Goal: Task Accomplishment & Management: Manage account settings

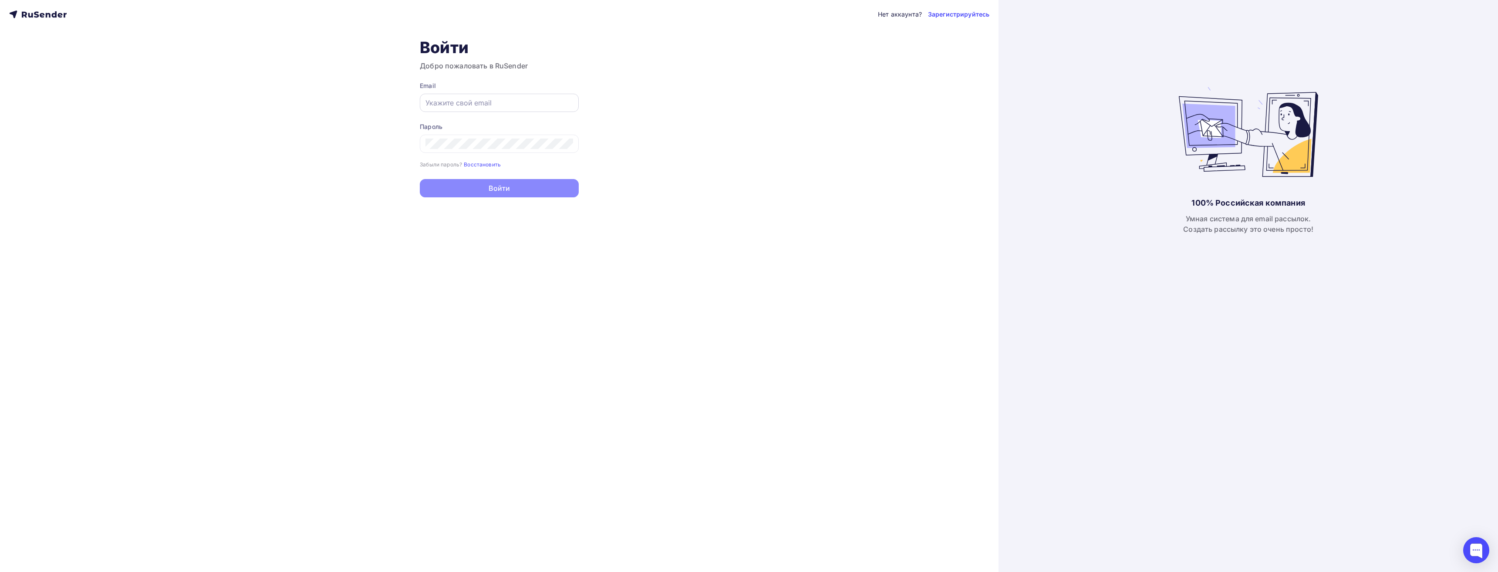
click at [472, 105] on input "text" at bounding box center [499, 103] width 148 height 10
click at [475, 111] on div at bounding box center [499, 103] width 159 height 18
click at [481, 108] on input "text" at bounding box center [499, 103] width 148 height 10
type input "[EMAIL_ADDRESS][DOMAIN_NAME]"
click at [420, 180] on button "Войти" at bounding box center [499, 189] width 159 height 18
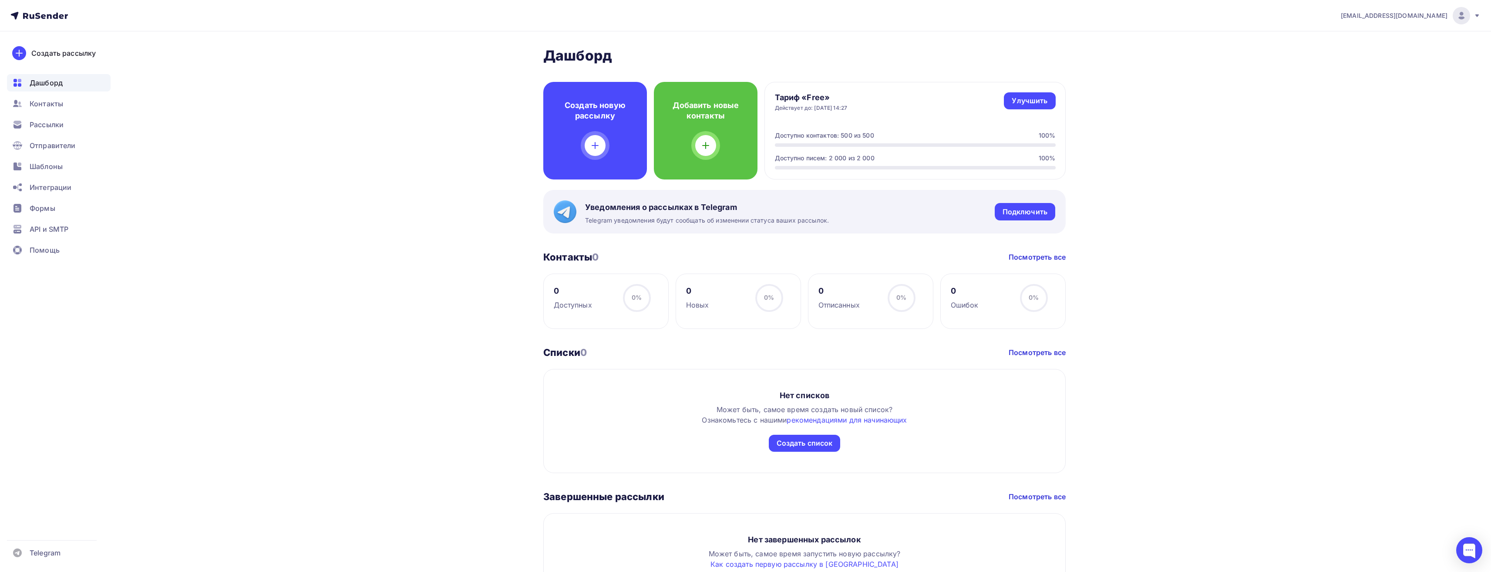
click at [1425, 17] on span "[EMAIL_ADDRESS][DOMAIN_NAME]" at bounding box center [1394, 15] width 107 height 9
click at [1376, 39] on span "Аккаунт" at bounding box center [1364, 38] width 29 height 10
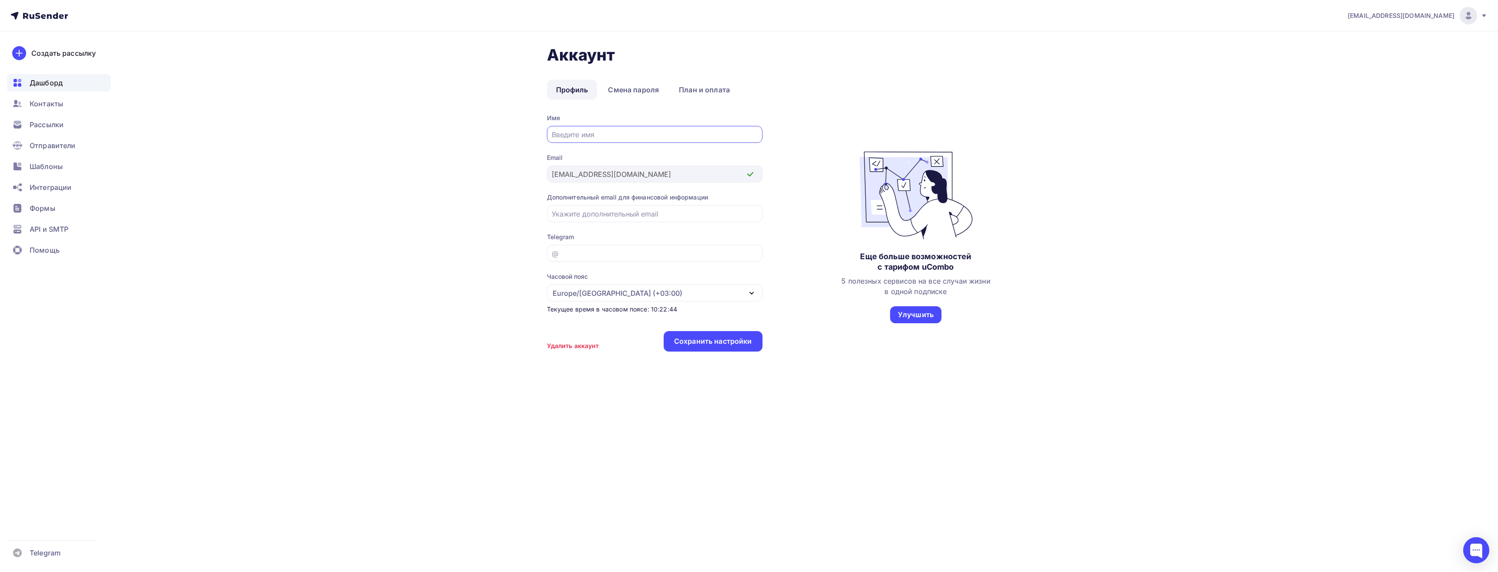
click at [45, 86] on span "Дашборд" at bounding box center [46, 83] width 33 height 10
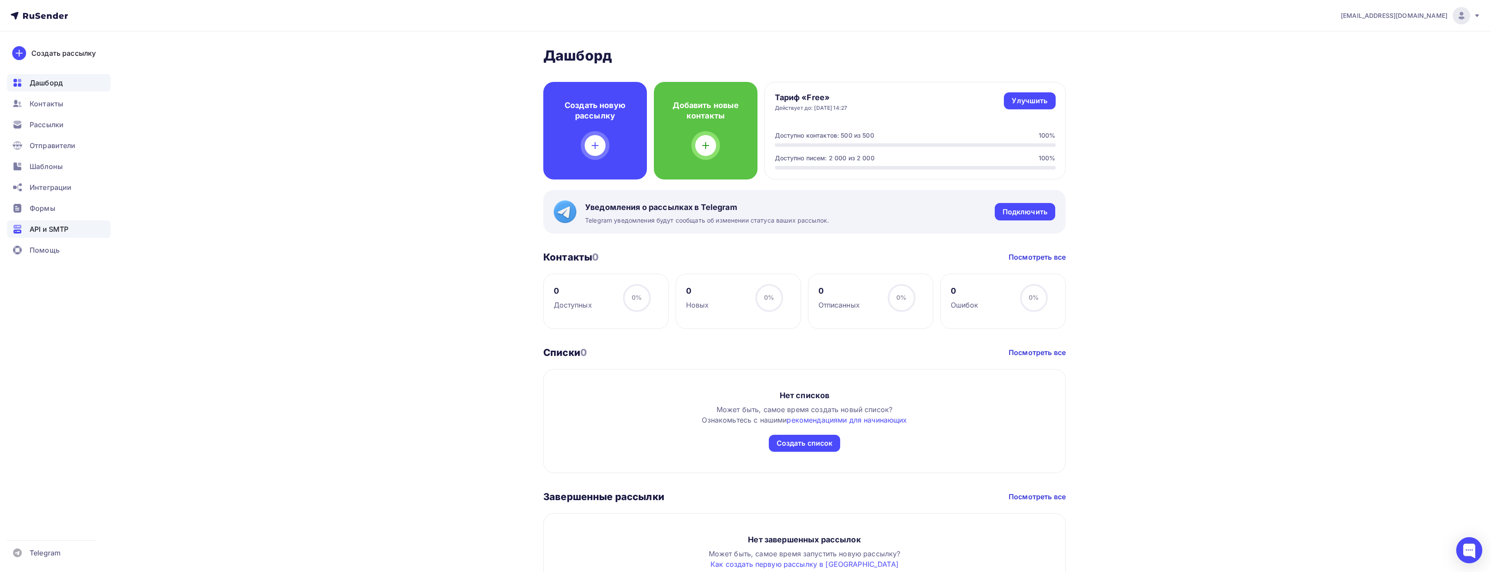
click at [52, 231] on span "API и SMTP" at bounding box center [49, 229] width 39 height 10
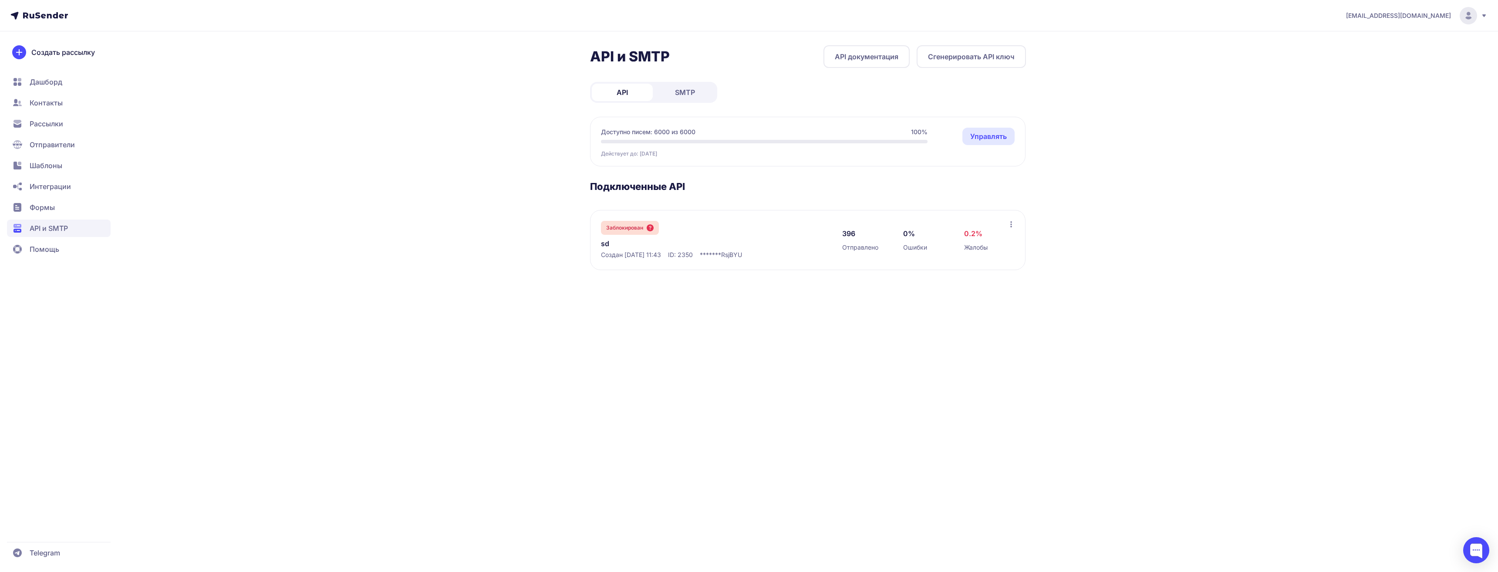
click at [644, 231] on div "Заблокирован" at bounding box center [630, 228] width 58 height 14
click at [652, 231] on icon at bounding box center [650, 227] width 7 height 7
click at [1009, 229] on div at bounding box center [1011, 225] width 7 height 9
click at [689, 95] on span "SMTP" at bounding box center [685, 92] width 20 height 10
click at [640, 92] on link "API" at bounding box center [622, 92] width 61 height 17
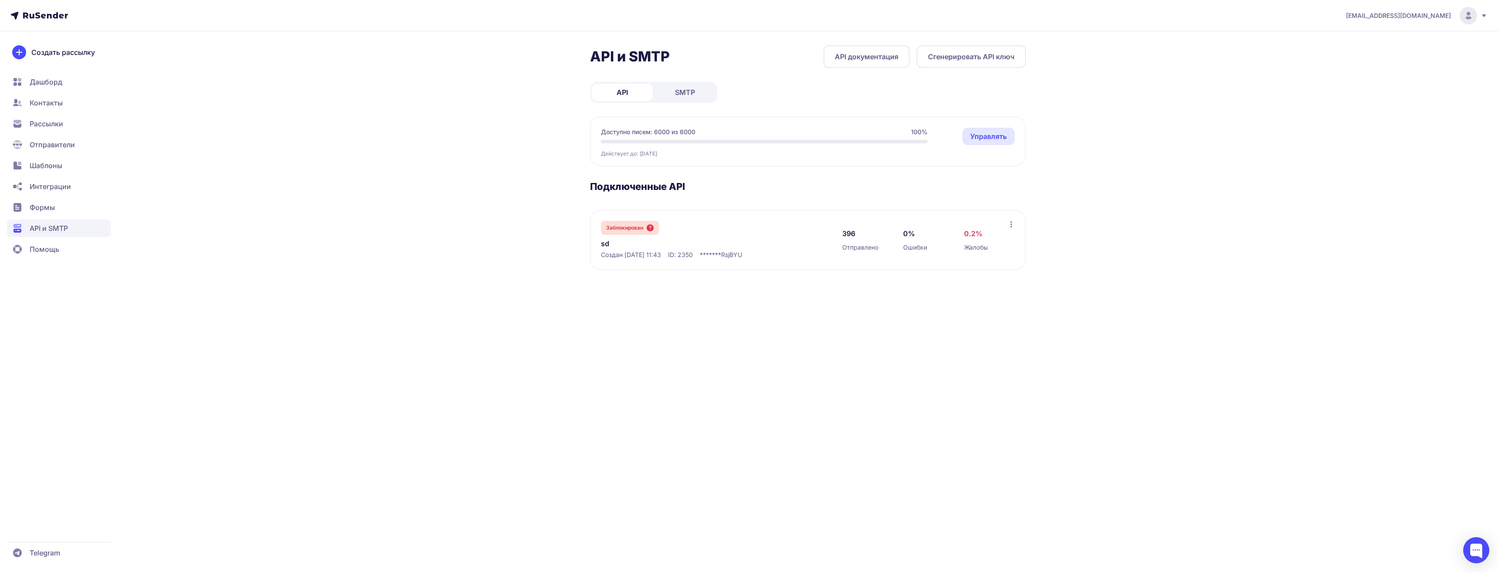
click at [681, 96] on span "SMTP" at bounding box center [685, 92] width 20 height 10
click at [625, 87] on span "API" at bounding box center [622, 92] width 11 height 10
drag, startPoint x: 969, startPoint y: 234, endPoint x: 987, endPoint y: 237, distance: 18.2
click at [986, 237] on div "0.2% Жалобы" at bounding box center [986, 240] width 44 height 24
click at [987, 237] on div "0.2% Жалобы" at bounding box center [986, 240] width 44 height 24
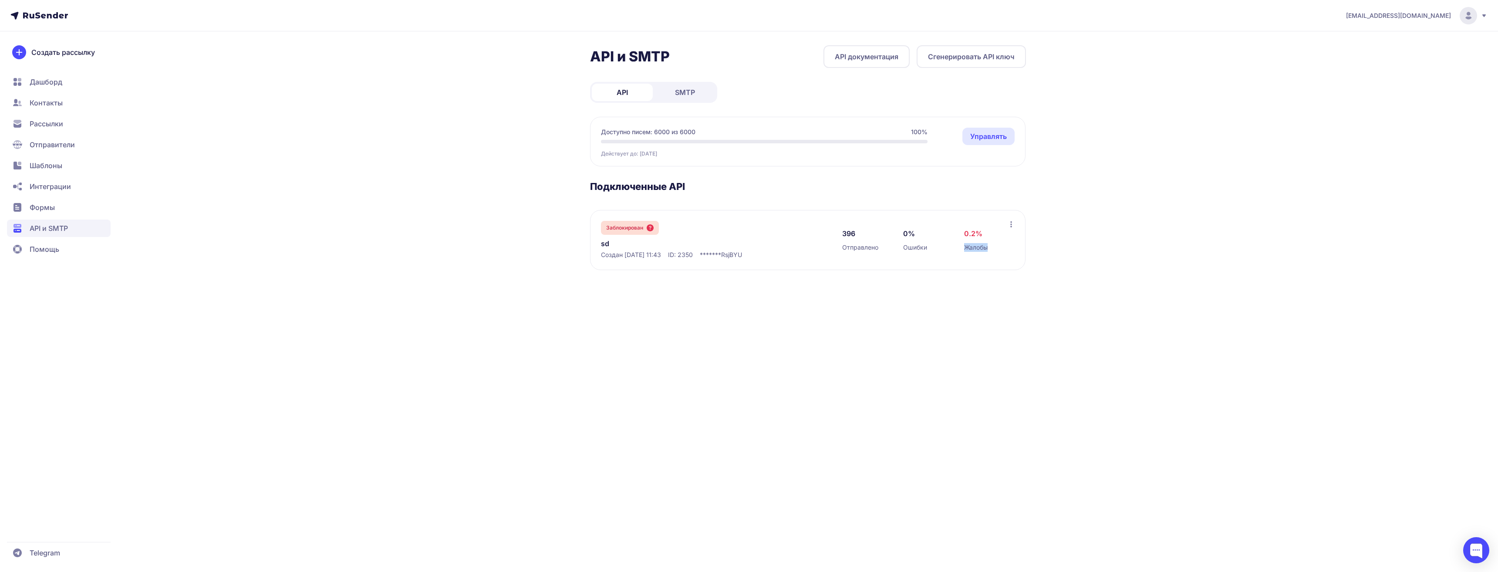
click at [1015, 223] on div "Заблокирован sd Создан 13.07.2025, 11:43 ID: 2350 ******* RsjBYU 396 Отправлено…" at bounding box center [807, 240] width 435 height 60
click at [1010, 222] on icon at bounding box center [1011, 224] width 7 height 7
click at [886, 191] on h3 "Подключенные API" at bounding box center [808, 186] width 436 height 12
click at [858, 56] on link "API документация" at bounding box center [866, 56] width 86 height 23
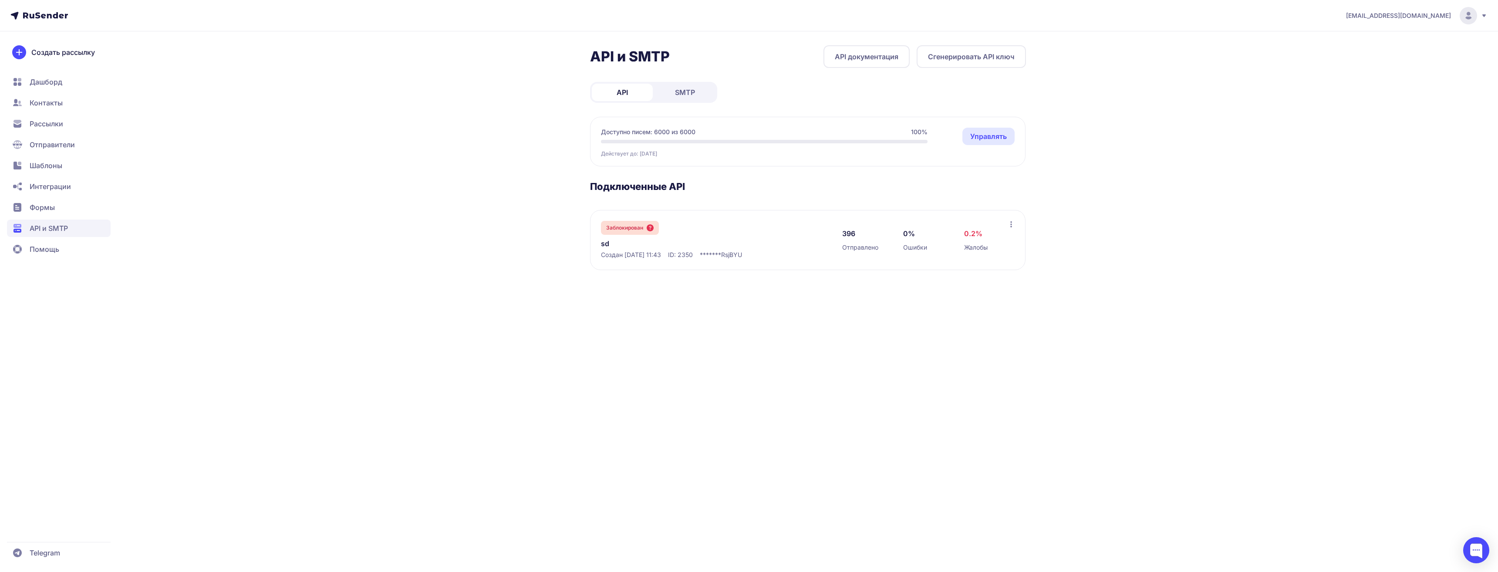
click at [1426, 11] on span "nikoletta.rybakova+5@inbox.ru" at bounding box center [1398, 15] width 105 height 9
click at [1360, 62] on span "[DEMOGRAPHIC_DATA]" at bounding box center [1398, 60] width 78 height 10
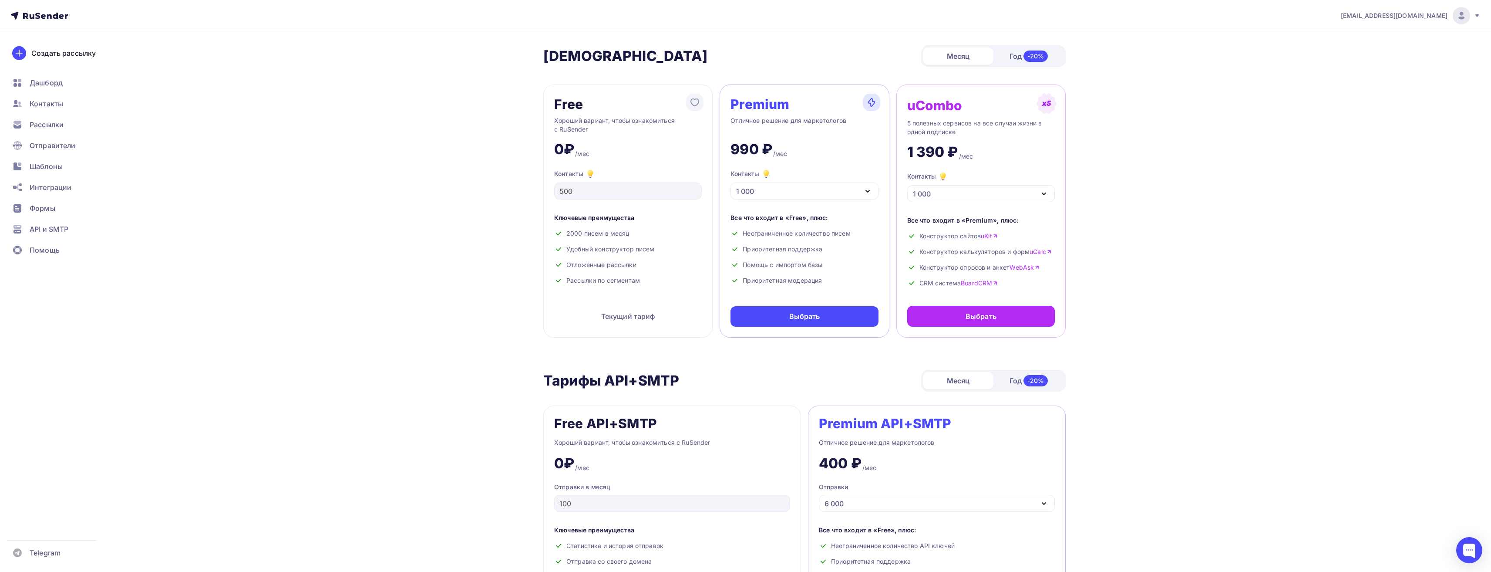
scroll to position [174, 0]
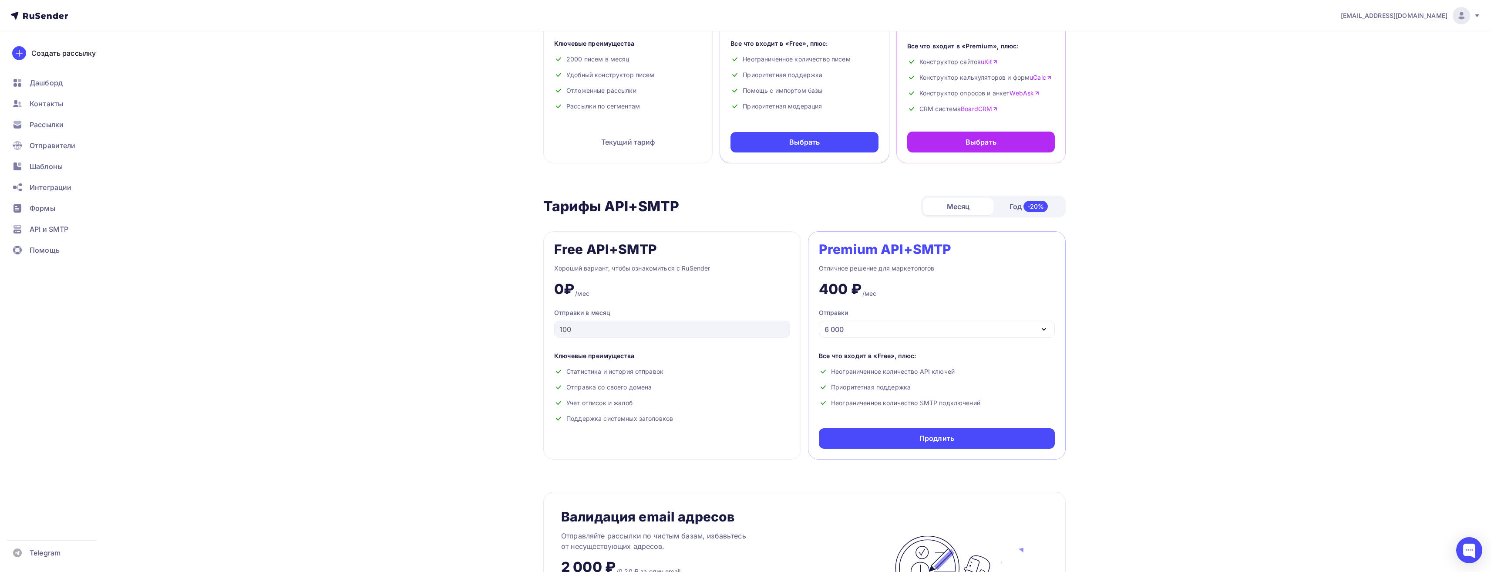
click at [897, 326] on div "6 000" at bounding box center [937, 328] width 236 height 17
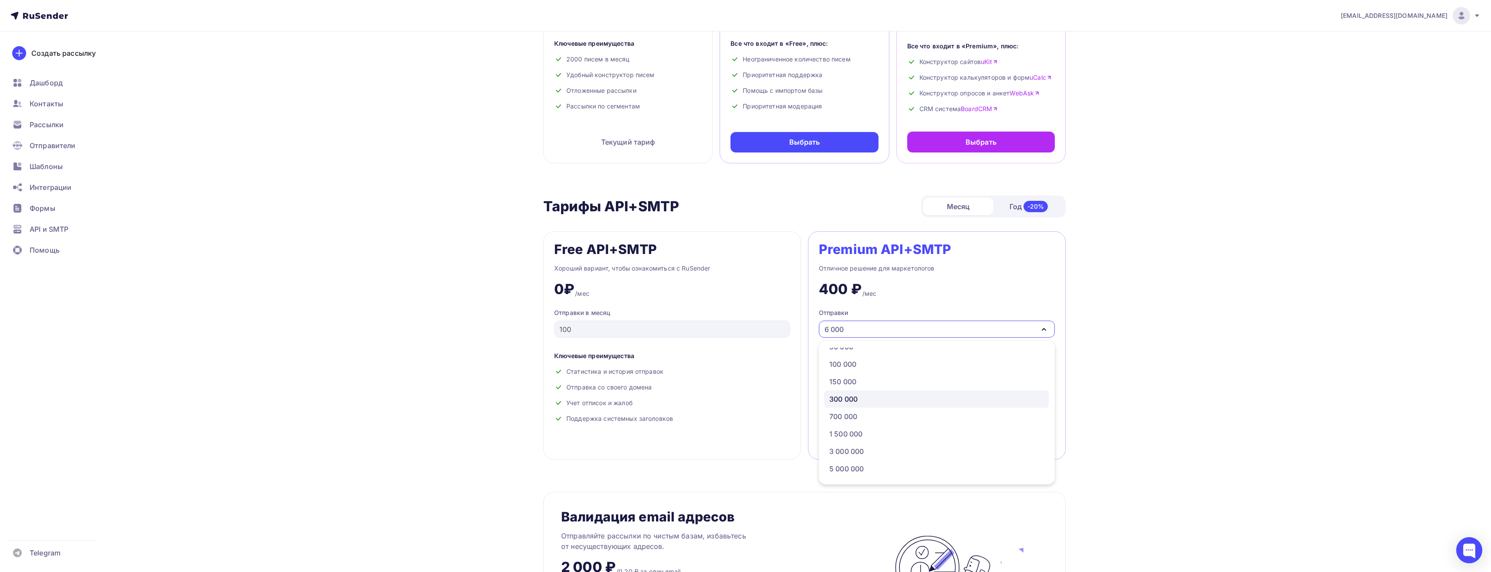
scroll to position [305, 0]
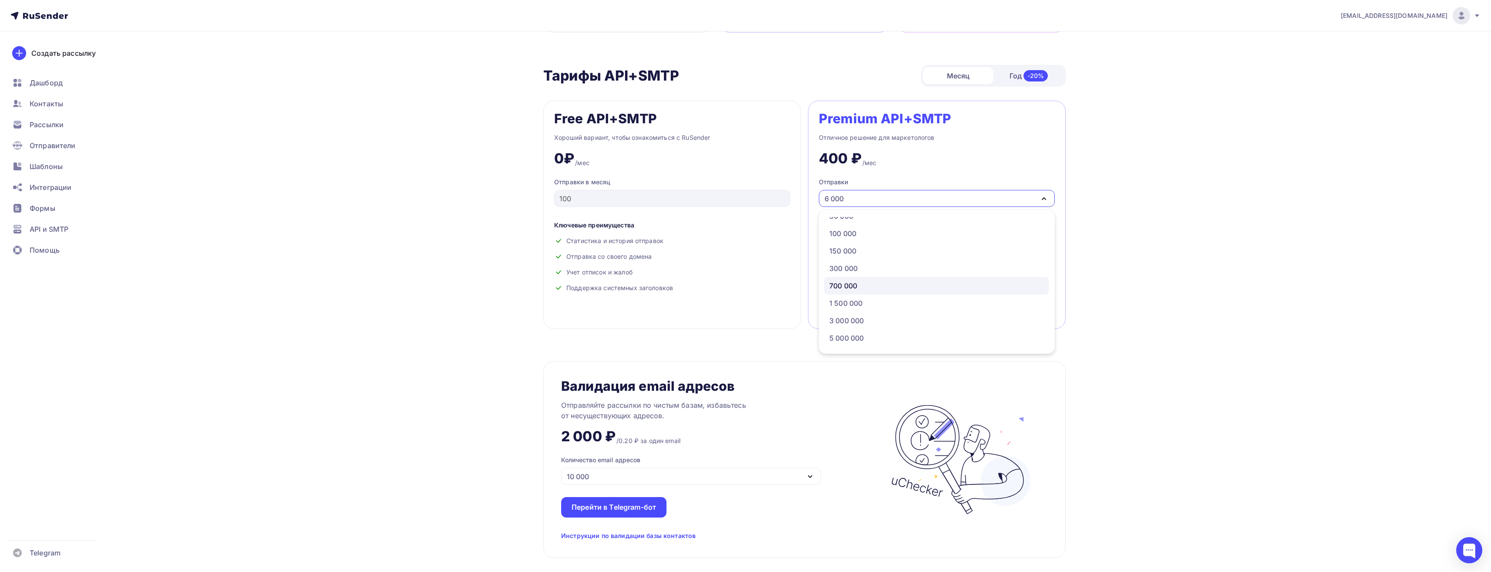
click at [857, 285] on div "700 000" at bounding box center [843, 285] width 28 height 10
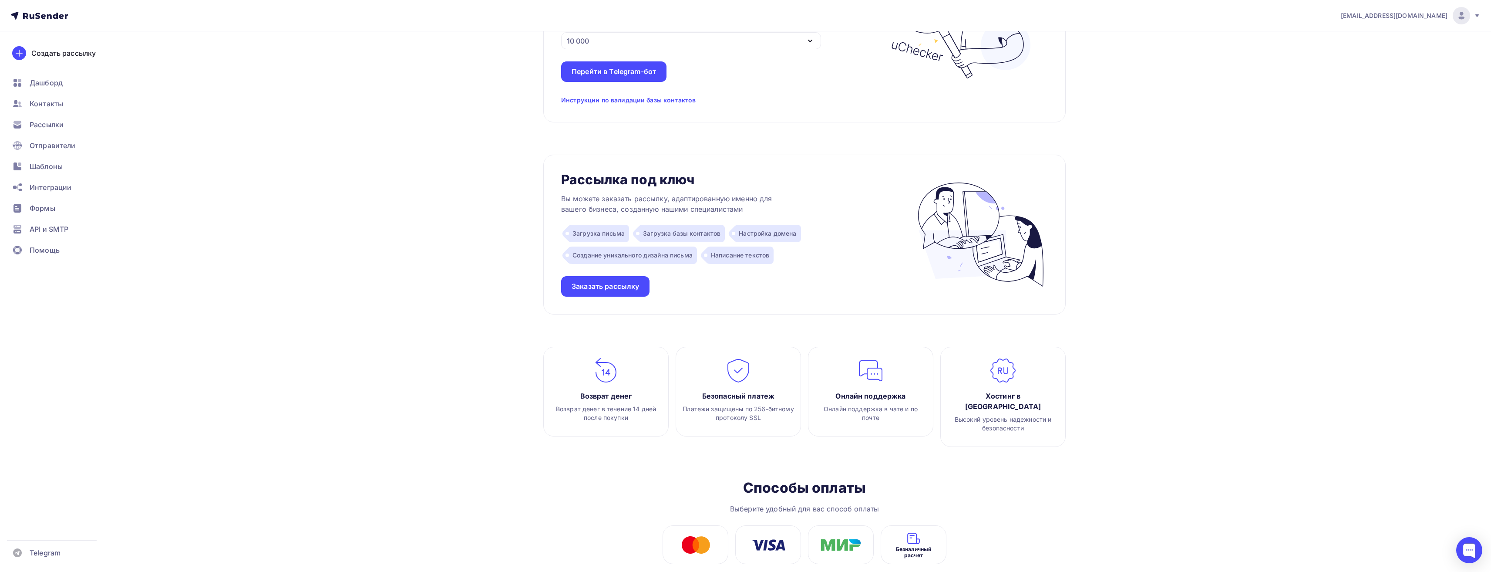
scroll to position [757, 0]
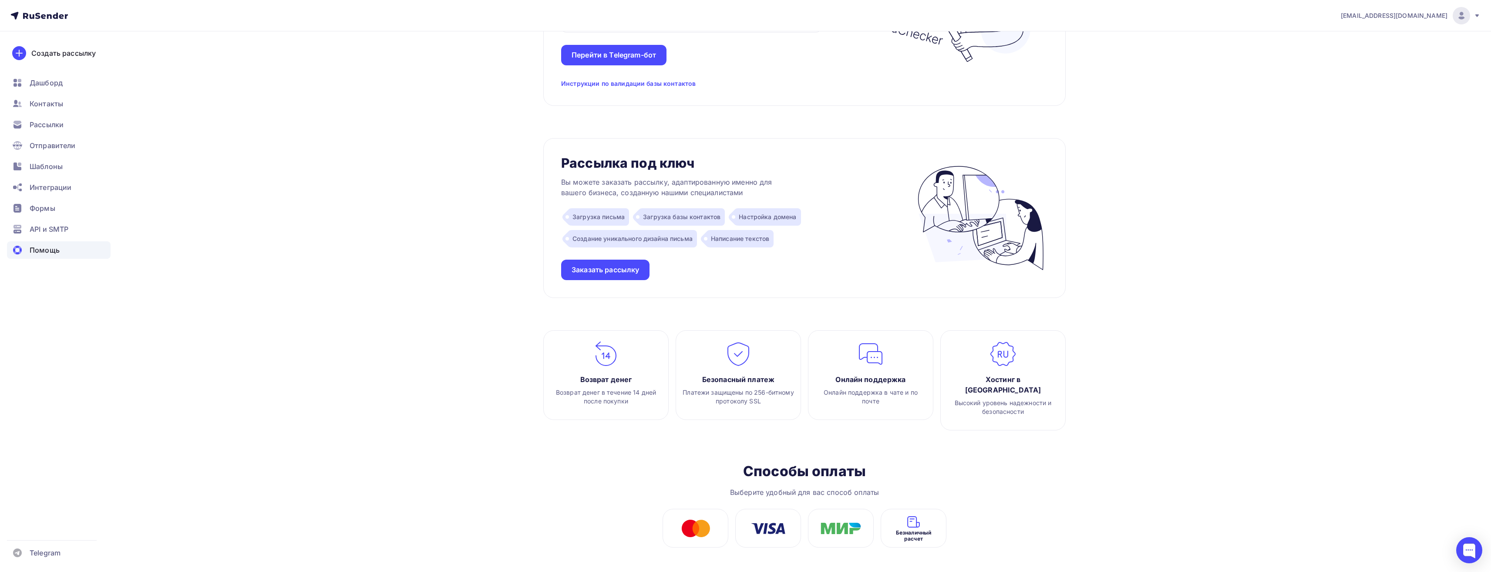
click at [47, 241] on div "Помощь" at bounding box center [59, 249] width 104 height 17
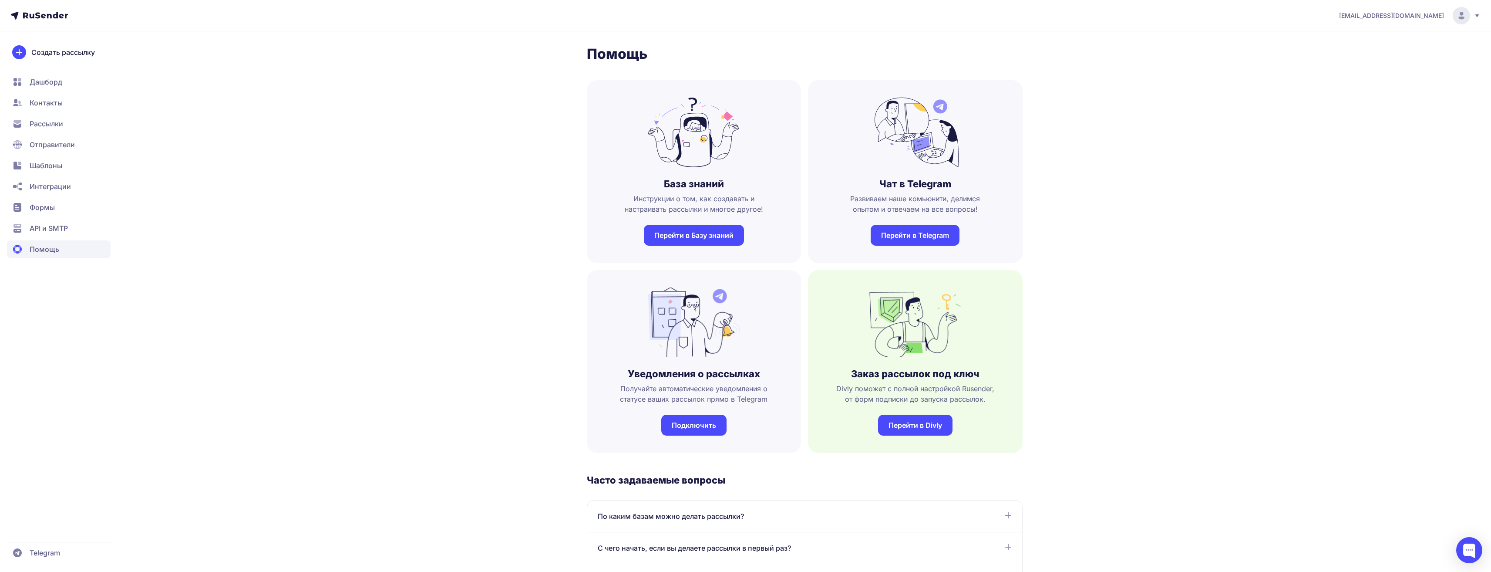
click at [1389, 18] on span "[EMAIL_ADDRESS][DOMAIN_NAME]" at bounding box center [1391, 15] width 105 height 9
click at [1346, 78] on div "Выйти" at bounding box center [1402, 82] width 146 height 17
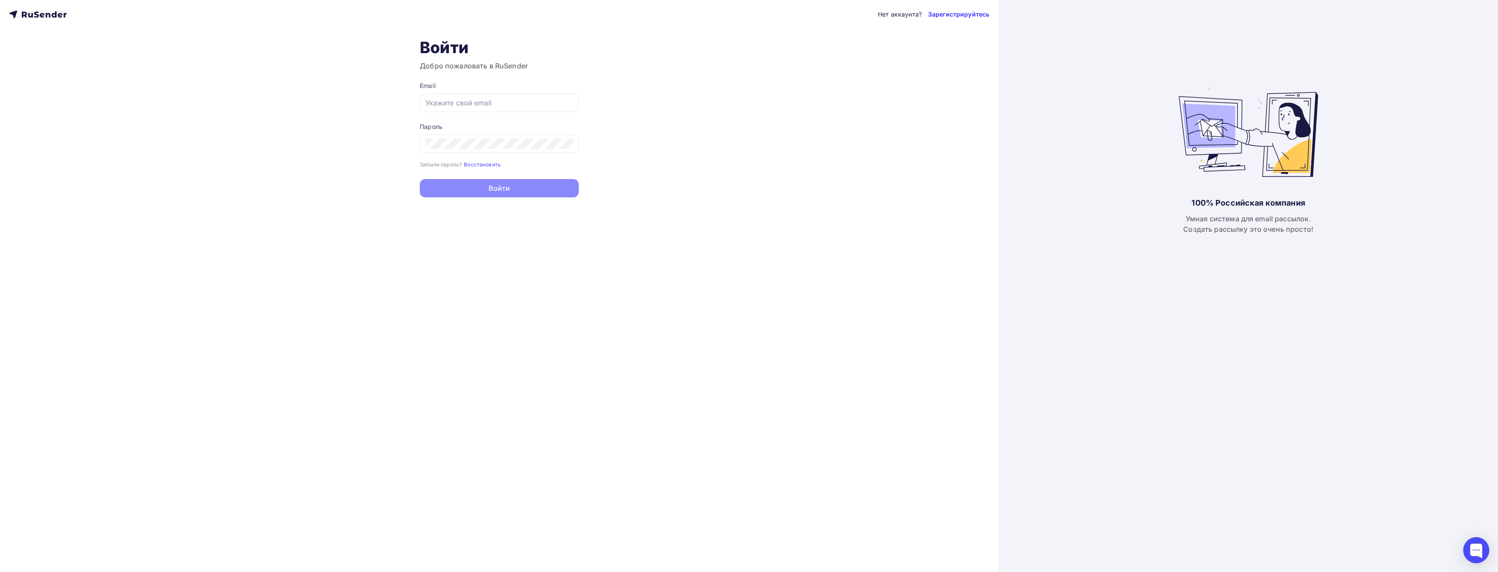
type input "[EMAIL_ADDRESS][DOMAIN_NAME]"
click at [967, 16] on link "Зарегистрируйтесь" at bounding box center [958, 14] width 61 height 9
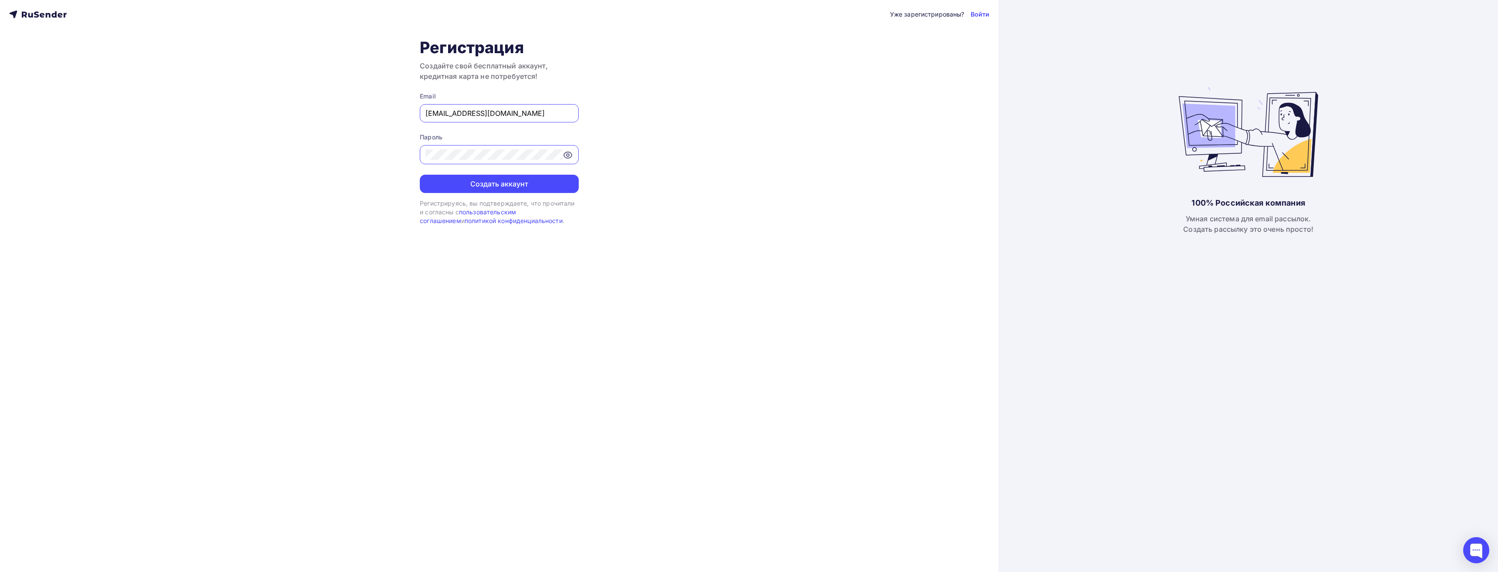
click at [539, 115] on input "nikoletta.rybakova+5@inbox.ru" at bounding box center [499, 113] width 148 height 10
click at [496, 116] on input "nikoletta.rybakova+5@inbox.ru" at bounding box center [499, 113] width 148 height 10
type input "[EMAIL_ADDRESS][DOMAIN_NAME]"
click at [502, 185] on button "Создать аккаунт" at bounding box center [499, 184] width 159 height 18
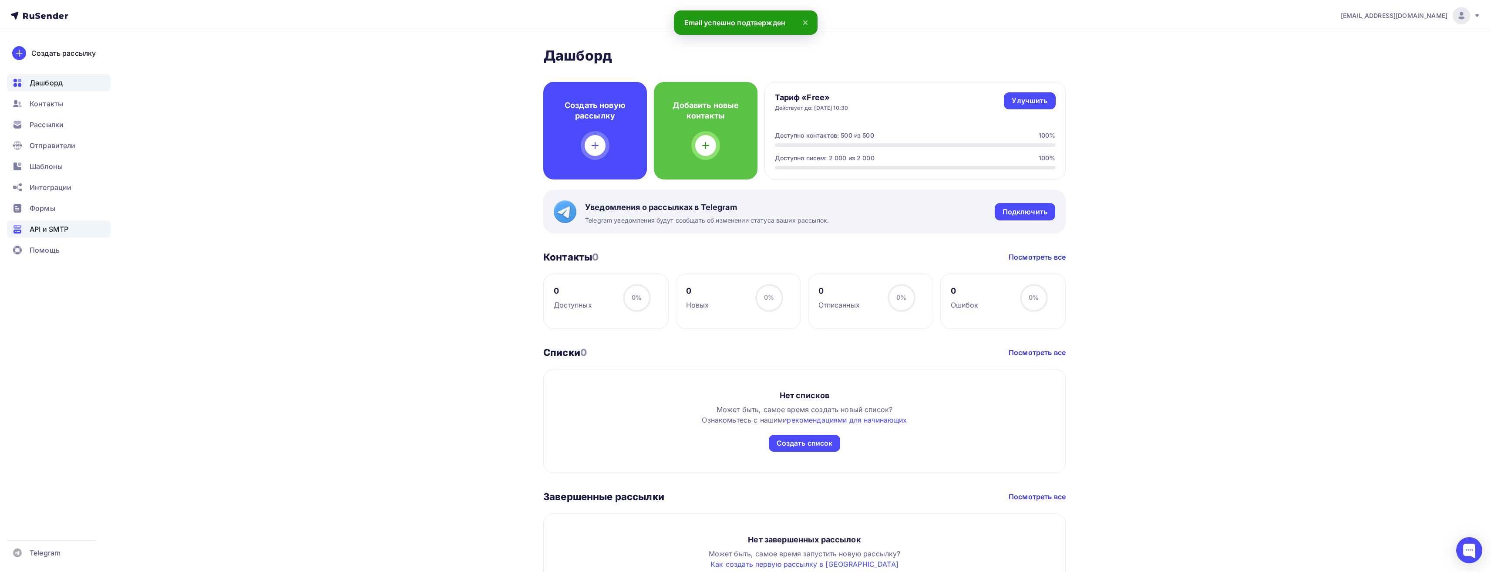
click at [72, 230] on div "API и SMTP" at bounding box center [59, 228] width 104 height 17
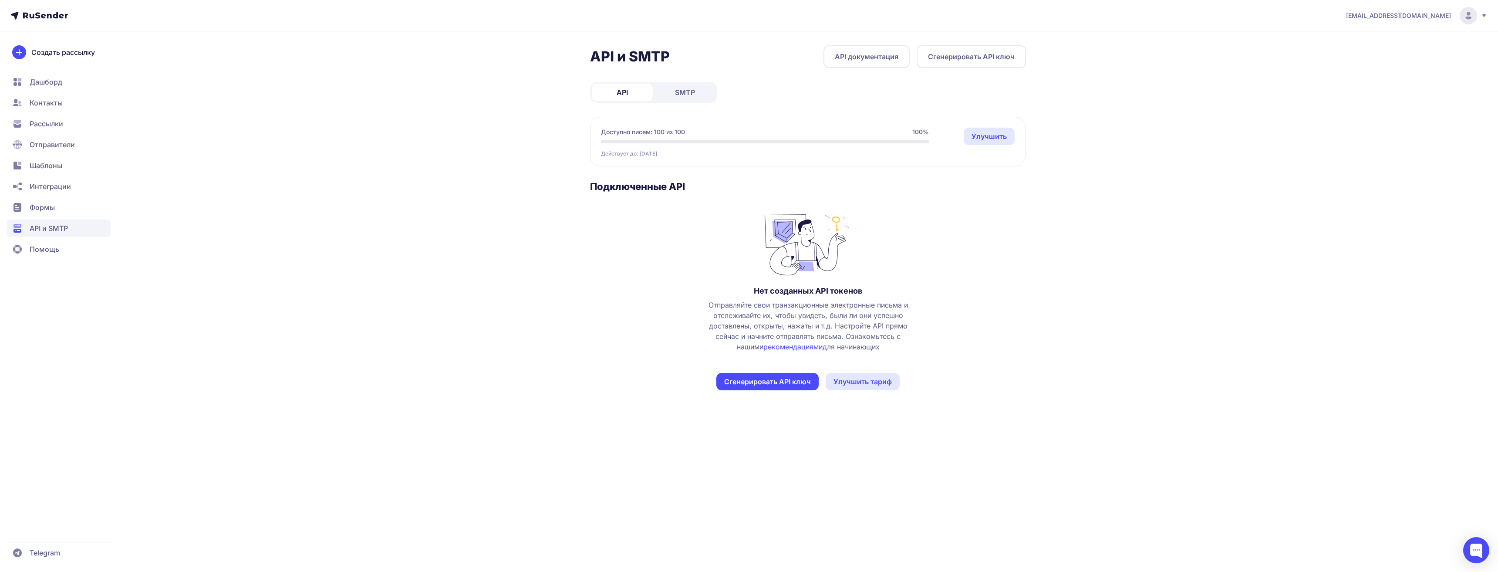
click at [941, 57] on button "Сгенерировать API ключ" at bounding box center [971, 56] width 109 height 23
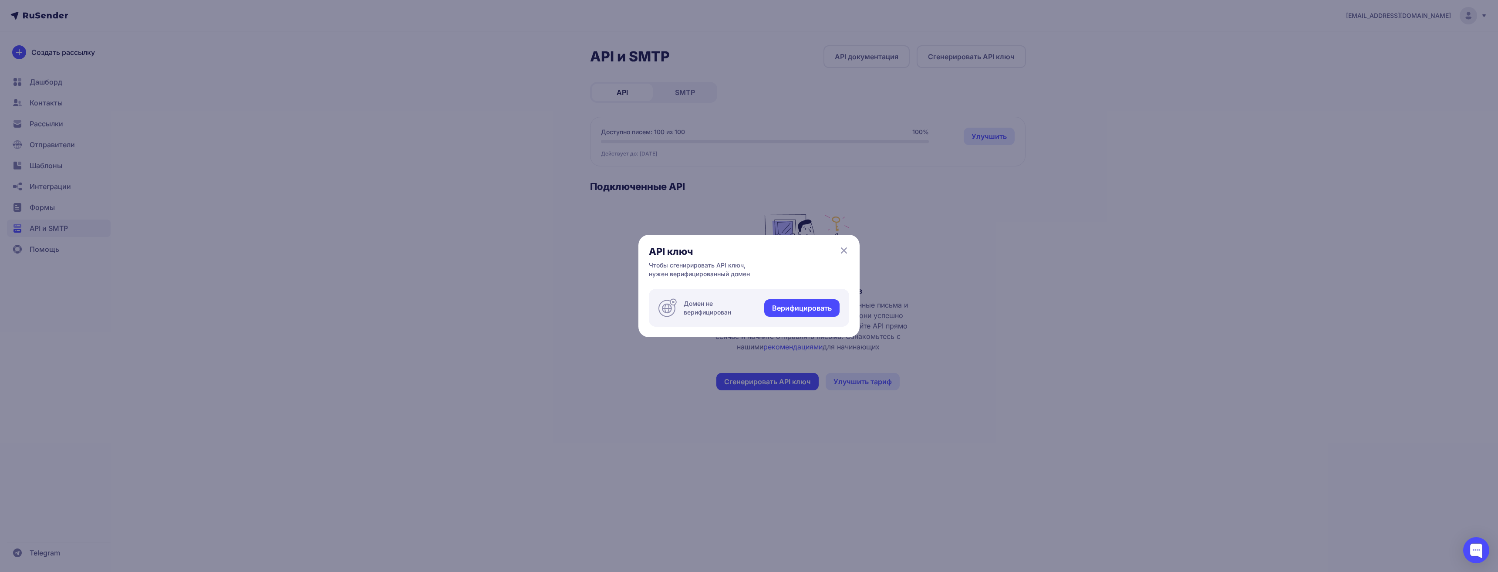
click at [781, 313] on link "Верифицировать" at bounding box center [801, 307] width 75 height 17
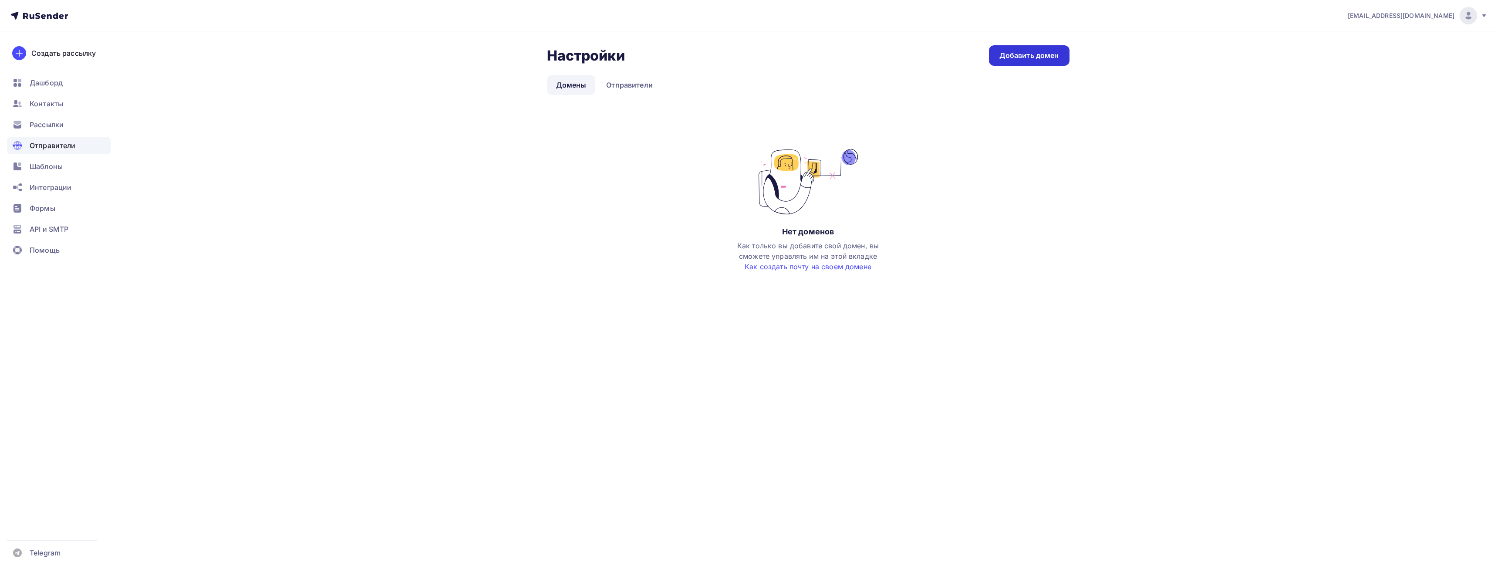
click at [1027, 51] on div "Добавить домен" at bounding box center [1029, 56] width 60 height 10
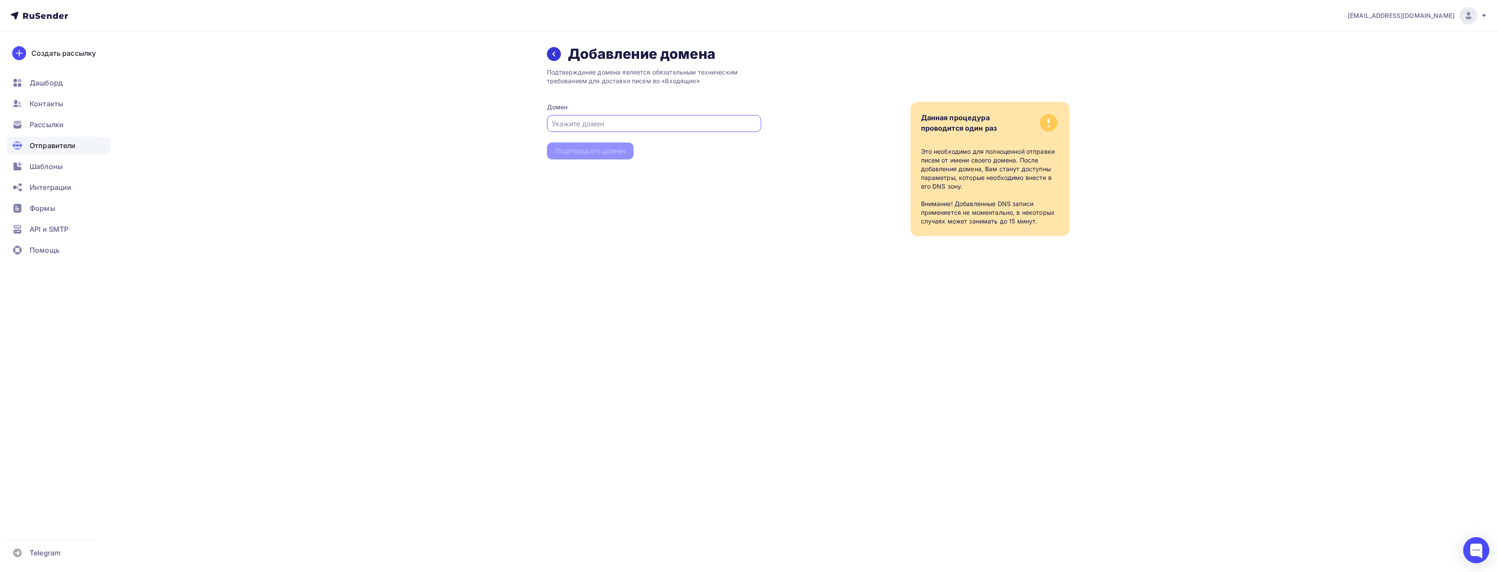
click at [547, 52] on div at bounding box center [554, 54] width 14 height 14
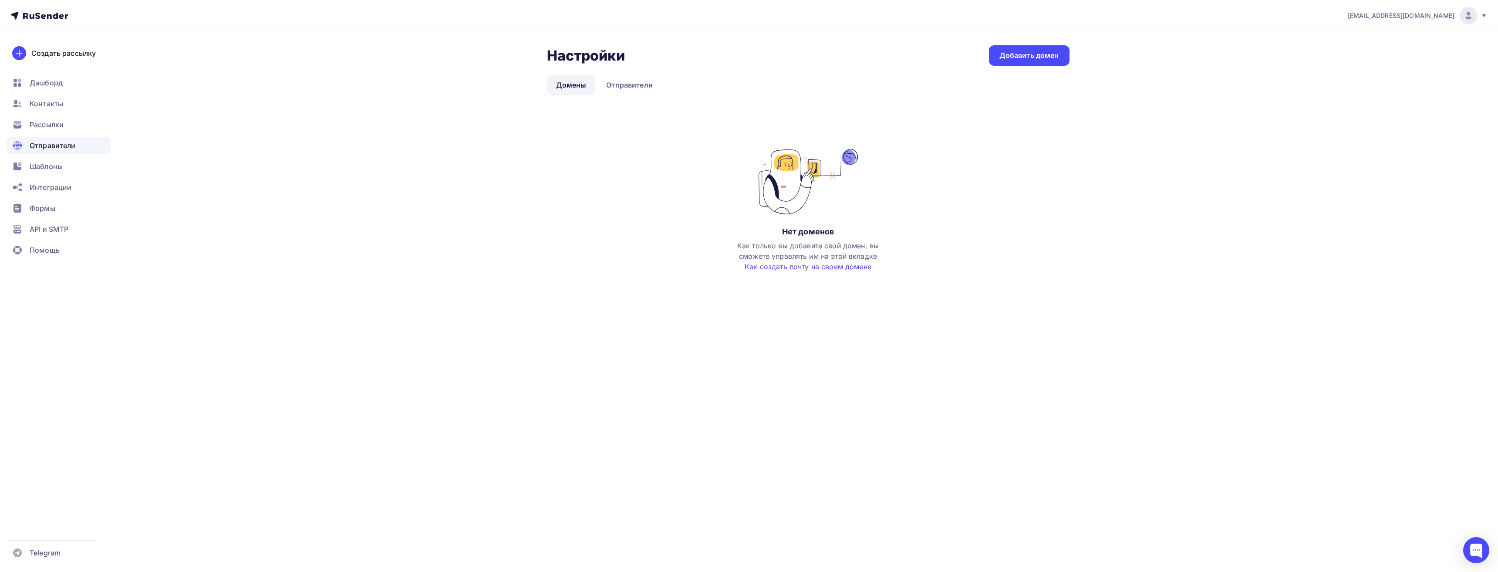
click at [628, 72] on div "Настройки Настройки Добавить домен Домены Отправители Домены Отправители Нет до…" at bounding box center [808, 167] width 523 height 244
click at [627, 79] on link "Отправители" at bounding box center [629, 85] width 65 height 20
click at [1023, 52] on div "Добавить отправителя" at bounding box center [1018, 56] width 82 height 10
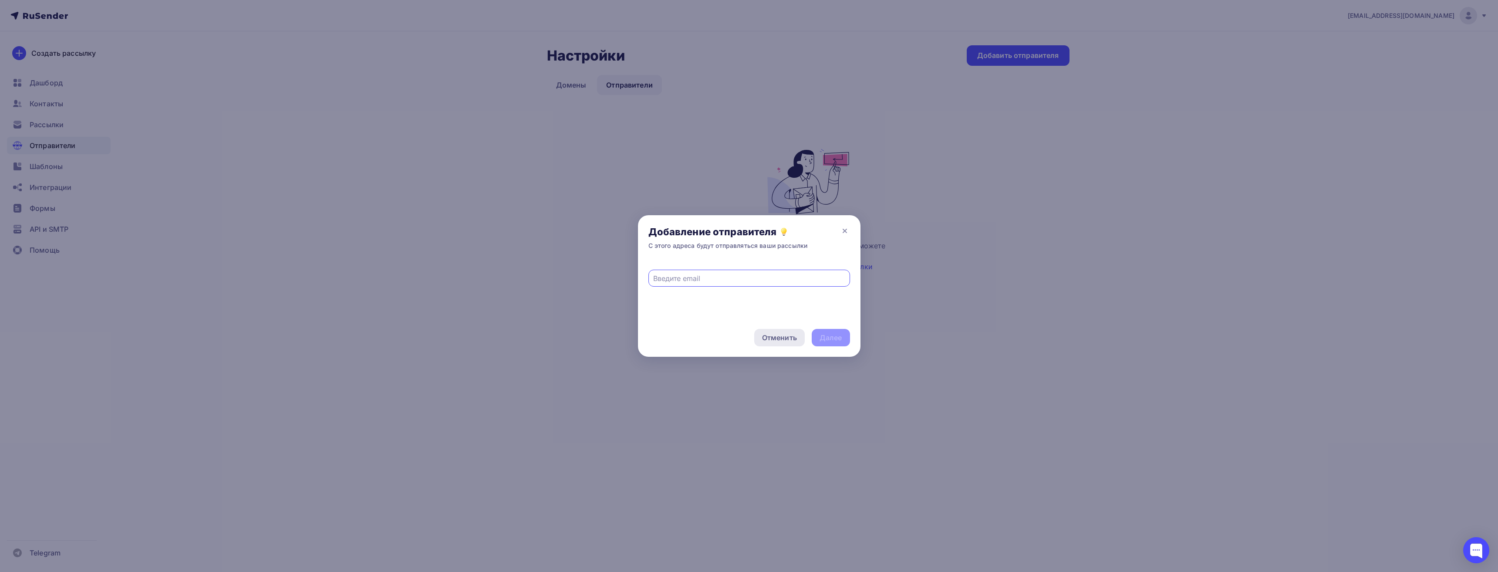
click at [767, 341] on div "Отменить" at bounding box center [779, 337] width 35 height 10
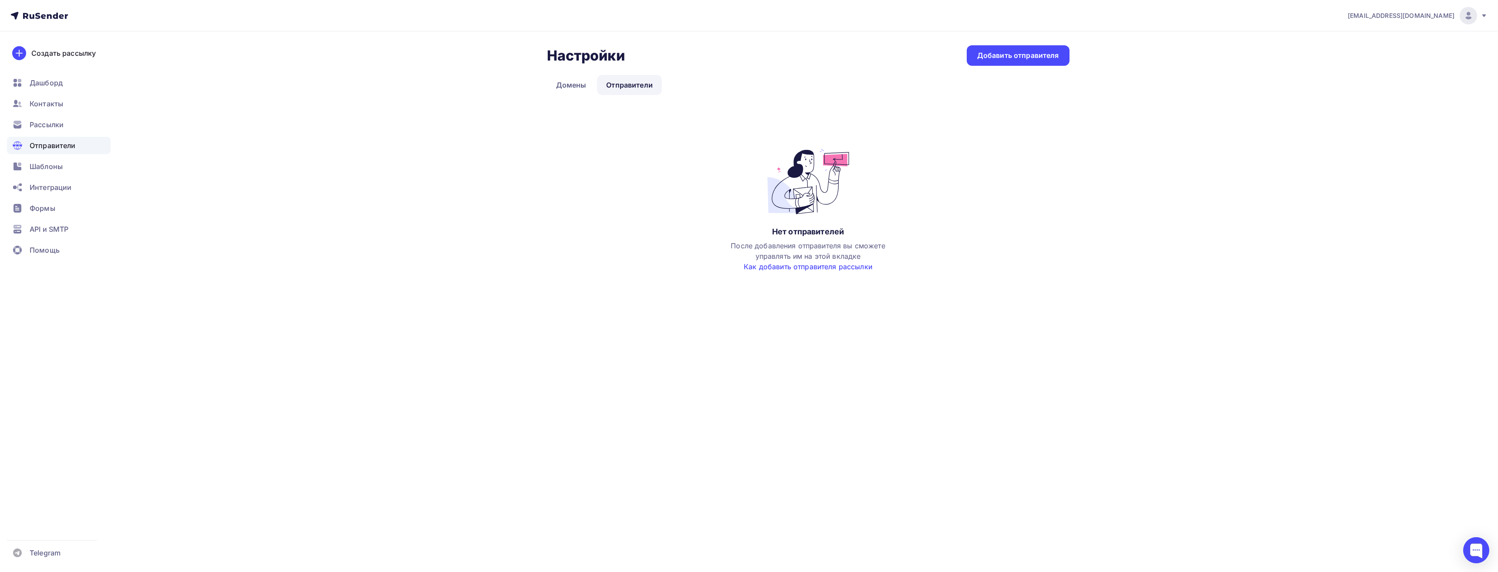
click at [755, 266] on link "Как добавить отправителя рассылки" at bounding box center [808, 266] width 128 height 9
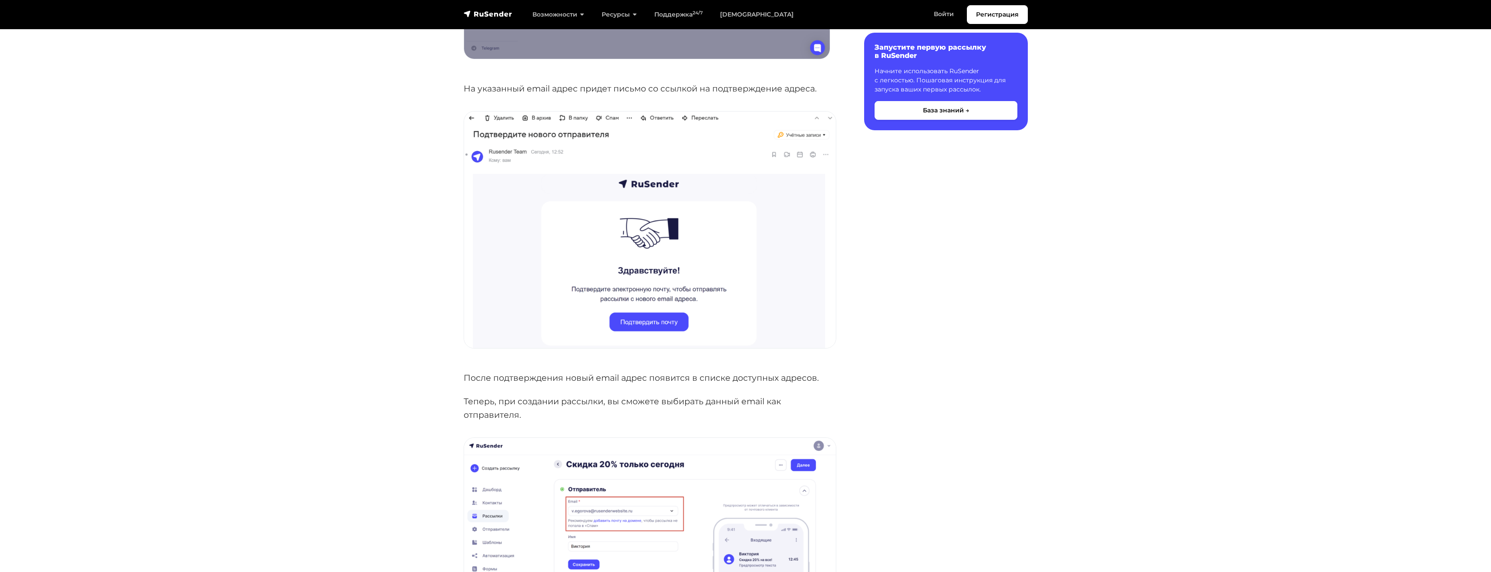
scroll to position [740, 0]
